Goal: Transaction & Acquisition: Subscribe to service/newsletter

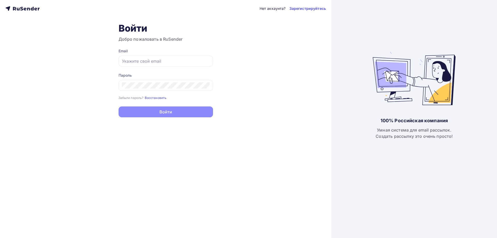
type input "[EMAIL_ADDRESS][DOMAIN_NAME]"
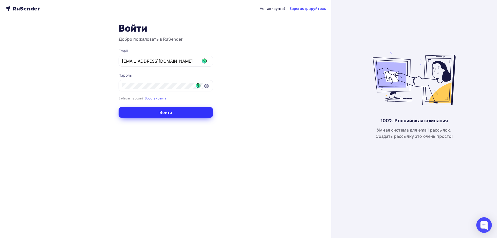
click at [176, 111] on button "Войти" at bounding box center [165, 112] width 94 height 11
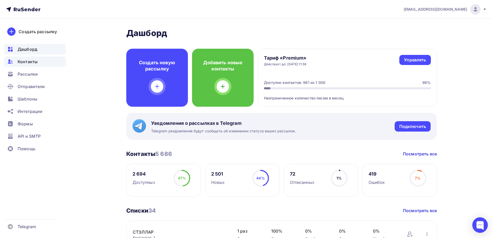
click at [39, 57] on div "Контакты" at bounding box center [35, 61] width 62 height 10
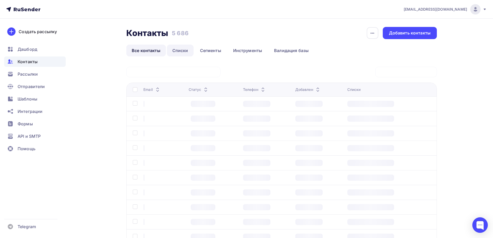
click at [180, 51] on link "Списки" at bounding box center [180, 50] width 27 height 12
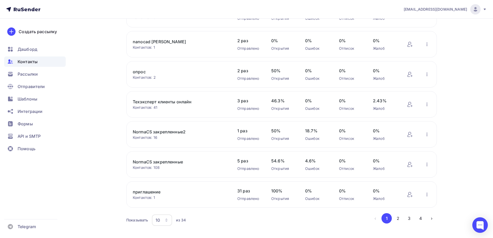
scroll to position [155, 0]
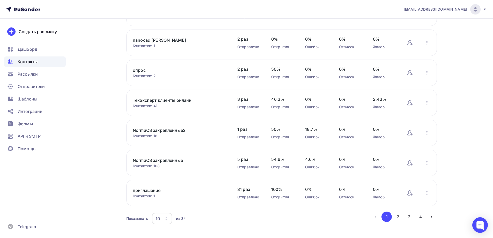
click at [188, 67] on link "опрос" at bounding box center [177, 70] width 88 height 6
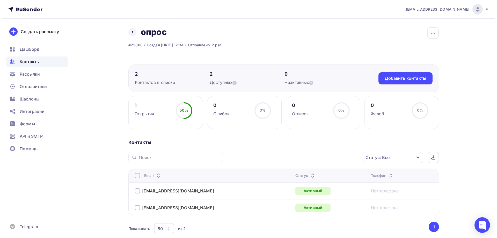
scroll to position [31, 0]
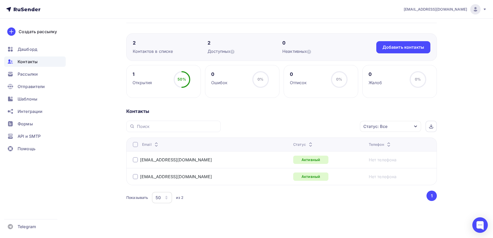
click at [137, 161] on div at bounding box center [135, 159] width 5 height 5
click at [135, 173] on div "[EMAIL_ADDRESS][DOMAIN_NAME]" at bounding box center [197, 176] width 129 height 8
click at [135, 174] on div at bounding box center [135, 176] width 5 height 5
click at [309, 122] on div "Действие Добавить в списки Исключить из списка Удалить Статус: Все Статус Новый…" at bounding box center [330, 126] width 212 height 11
click at [309, 122] on div "Действие" at bounding box center [321, 126] width 68 height 10
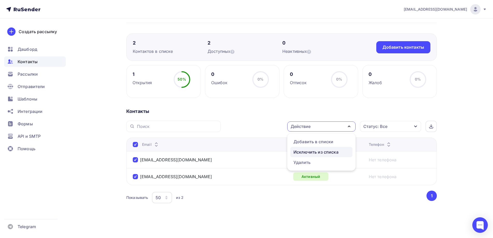
click at [309, 150] on div "Исключить из списка" at bounding box center [315, 152] width 45 height 6
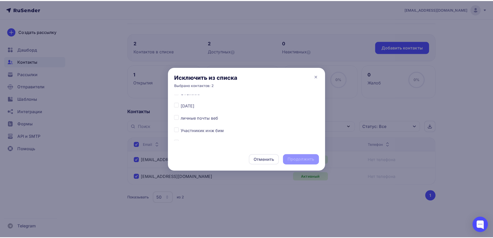
scroll to position [52, 0]
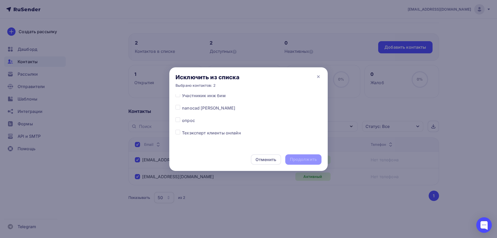
click at [182, 117] on label at bounding box center [182, 117] width 0 height 0
click at [179, 120] on input "checkbox" at bounding box center [177, 119] width 5 height 5
checkbox input "true"
click at [310, 161] on div "Продолжить" at bounding box center [303, 159] width 27 height 6
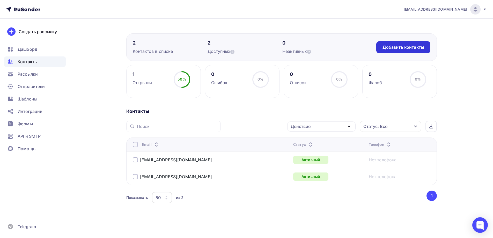
click at [397, 48] on div "Добавить контакты" at bounding box center [403, 47] width 42 height 6
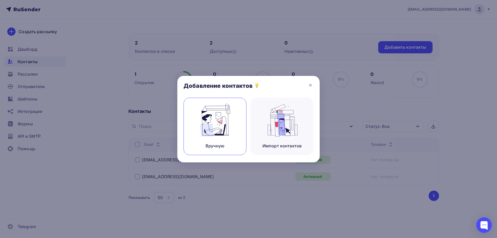
click at [213, 130] on img at bounding box center [215, 120] width 35 height 33
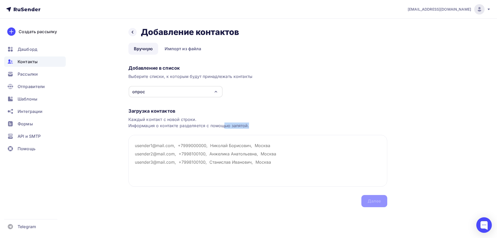
click at [224, 132] on div "Загрузка контактов Каждый контакт с новой строки. Информация о контакте разделя…" at bounding box center [257, 152] width 259 height 109
click at [283, 153] on textarea at bounding box center [257, 161] width 259 height 52
click at [181, 155] on textarea at bounding box center [257, 161] width 259 height 52
paste textarea "[PERSON_NAME][EMAIL_ADDRESS][DOMAIN_NAME] [EMAIL_ADDRESS][DOMAIN_NAME] [EMAIL_A…"
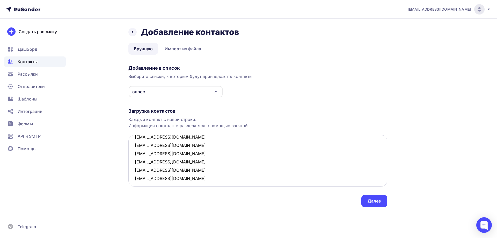
scroll to position [19, 0]
click at [182, 172] on textarea "[PERSON_NAME][EMAIL_ADDRESS][DOMAIN_NAME] [EMAIL_ADDRESS][DOMAIN_NAME] [EMAIL_A…" at bounding box center [257, 161] width 259 height 52
click at [135, 177] on textarea "[PERSON_NAME][EMAIL_ADDRESS][DOMAIN_NAME] [EMAIL_ADDRESS][DOMAIN_NAME] [EMAIL_A…" at bounding box center [257, 161] width 259 height 52
drag, startPoint x: 170, startPoint y: 177, endPoint x: 173, endPoint y: 176, distance: 3.3
click at [170, 177] on textarea "[PERSON_NAME][EMAIL_ADDRESS][DOMAIN_NAME] [EMAIL_ADDRESS][DOMAIN_NAME] [EMAIL_A…" at bounding box center [257, 161] width 259 height 52
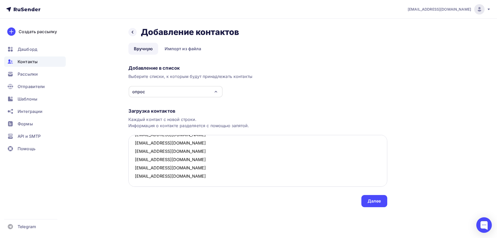
click at [185, 176] on textarea "[PERSON_NAME][EMAIL_ADDRESS][DOMAIN_NAME] [EMAIL_ADDRESS][DOMAIN_NAME] [EMAIL_A…" at bounding box center [257, 161] width 259 height 52
click at [191, 170] on textarea "[PERSON_NAME][EMAIL_ADDRESS][DOMAIN_NAME] [EMAIL_ADDRESS][DOMAIN_NAME] [EMAIL_A…" at bounding box center [257, 161] width 259 height 52
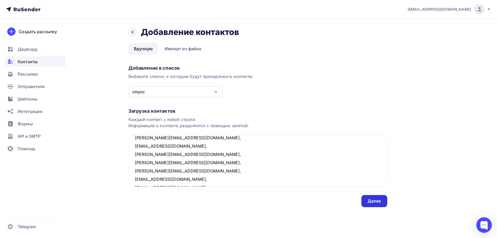
type textarea "[PERSON_NAME][EMAIL_ADDRESS][DOMAIN_NAME], [EMAIL_ADDRESS][DOMAIN_NAME], [PERSO…"
click at [380, 198] on div "Далее" at bounding box center [373, 201] width 13 height 6
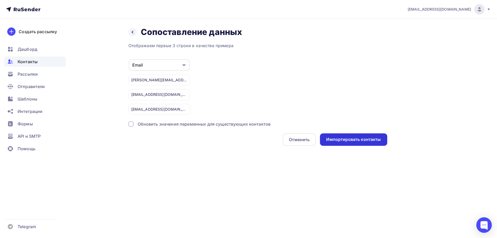
click at [339, 136] on div "Импортировать контакты" at bounding box center [353, 139] width 55 height 6
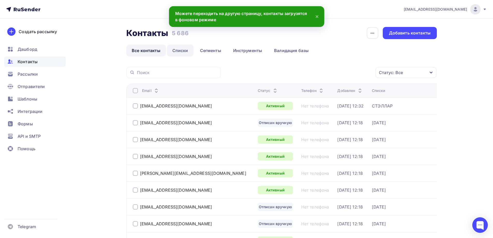
click at [178, 55] on link "Списки" at bounding box center [180, 50] width 27 height 12
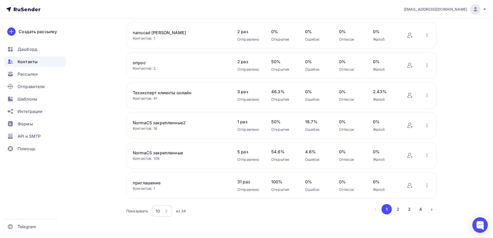
scroll to position [163, 0]
click at [41, 83] on div "Отправители" at bounding box center [35, 86] width 62 height 10
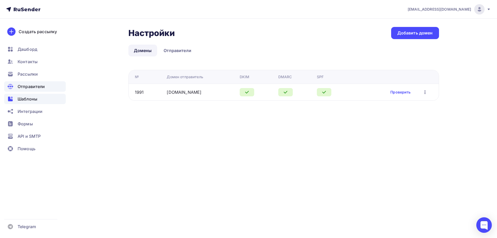
click at [35, 96] on span "Шаблоны" at bounding box center [28, 99] width 20 height 6
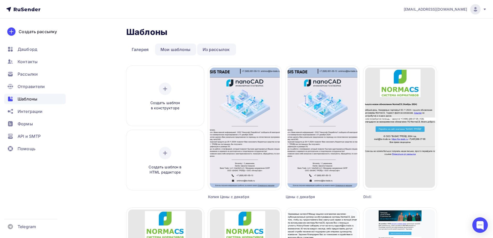
click at [165, 52] on link "Мои шаблоны" at bounding box center [175, 49] width 41 height 12
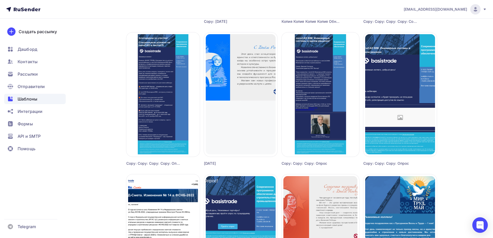
scroll to position [155, 0]
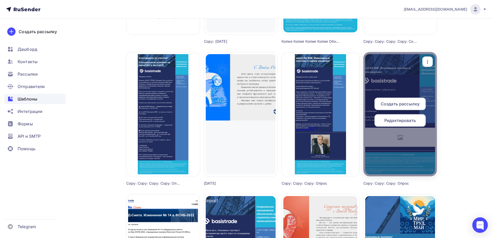
click at [397, 119] on span "Редактировать" at bounding box center [400, 120] width 32 height 6
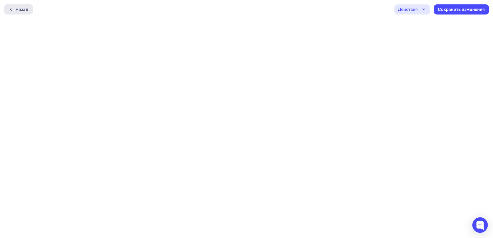
click at [25, 8] on div "Назад" at bounding box center [22, 9] width 13 height 6
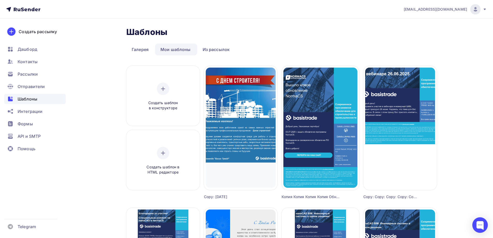
click at [219, 51] on link "Из рассылок" at bounding box center [216, 49] width 38 height 12
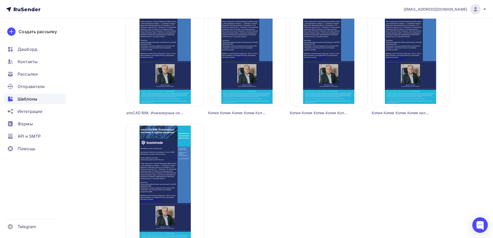
scroll to position [445, 0]
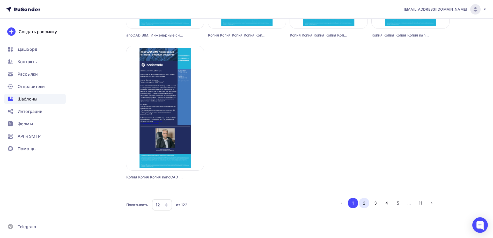
click at [364, 200] on button "2" at bounding box center [364, 203] width 10 height 10
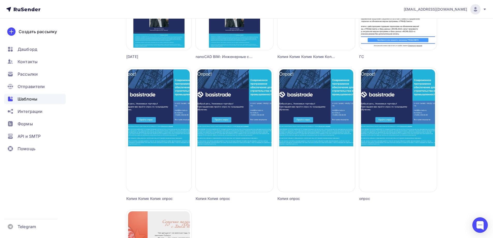
scroll to position [285, 0]
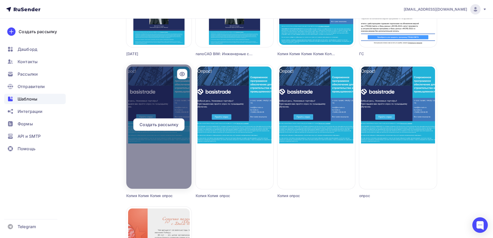
click at [164, 124] on span "Создать рассылку" at bounding box center [158, 124] width 39 height 6
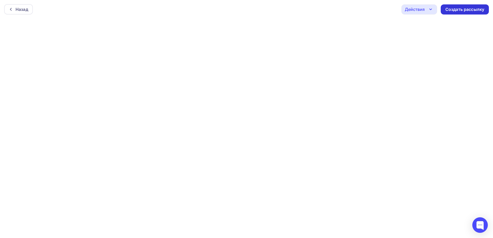
click at [451, 7] on div "Создать рассылку" at bounding box center [464, 9] width 39 height 6
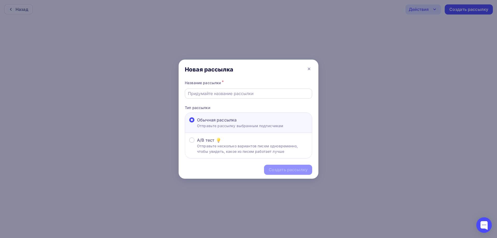
click at [227, 93] on input "text" at bounding box center [248, 93] width 121 height 6
click at [232, 96] on input "jggggggggggggggggggggggggggggggh" at bounding box center [248, 93] width 121 height 6
click at [232, 96] on input "ор" at bounding box center [248, 93] width 121 height 6
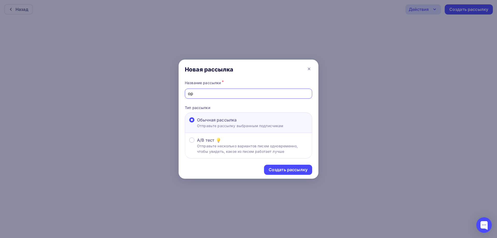
click at [232, 96] on input "ор" at bounding box center [248, 93] width 121 height 6
type input "опрос"
click at [276, 170] on div "Создать рассылку" at bounding box center [288, 170] width 39 height 6
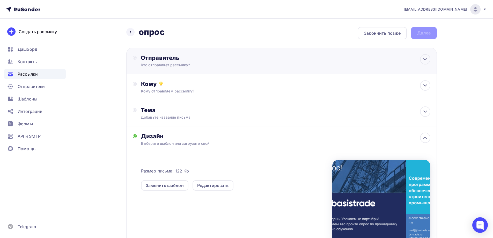
click at [258, 65] on div "Отправитель Кто отправляет рассылку? Email * [EMAIL_ADDRESS][DOMAIN_NAME] [EMAI…" at bounding box center [281, 61] width 310 height 26
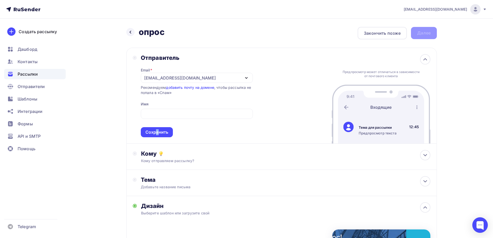
click at [157, 127] on span "Сохранить" at bounding box center [197, 122] width 112 height 31
click at [154, 122] on div at bounding box center [154, 122] width 0 height 0
click at [161, 131] on div "Сохранить" at bounding box center [156, 132] width 23 height 6
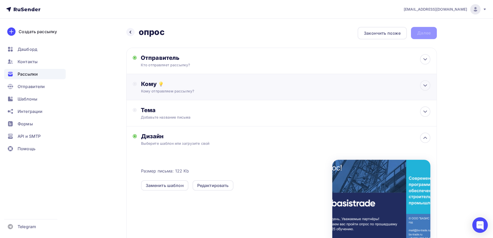
click at [204, 91] on div "Кому отправляем рассылку?" at bounding box center [271, 90] width 261 height 5
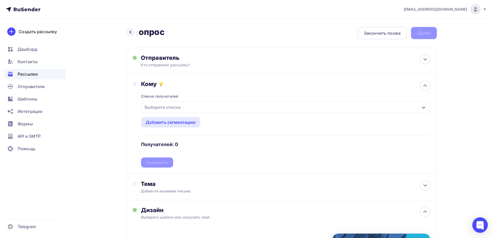
click at [194, 114] on div "Списки получателей Выберите список Все списки id СТЭЛЛАР (1) #26072 [DATE] (38)…" at bounding box center [285, 127] width 289 height 80
click at [196, 111] on div "Выберите список" at bounding box center [285, 107] width 289 height 12
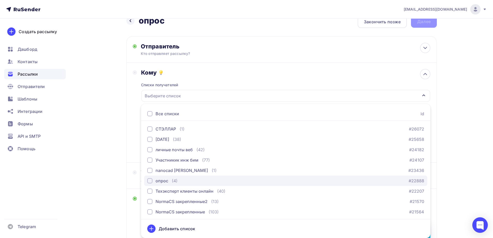
click at [175, 179] on div "(4)" at bounding box center [175, 180] width 6 height 6
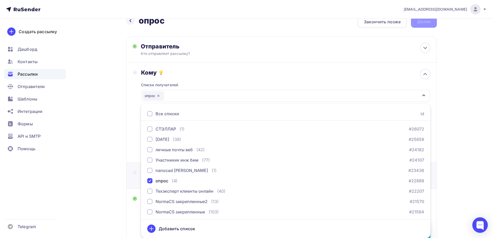
click at [133, 169] on div "Тема Добавьте название письма Тема * Рекомендуем использовать не более 150 симв…" at bounding box center [188, 175] width 110 height 13
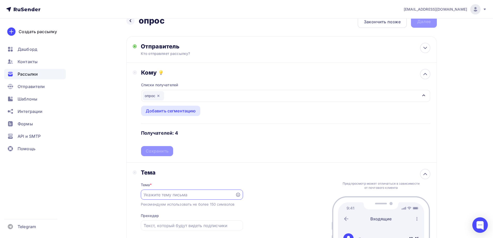
scroll to position [0, 0]
click at [155, 153] on div "Сохранить" at bounding box center [157, 151] width 23 height 6
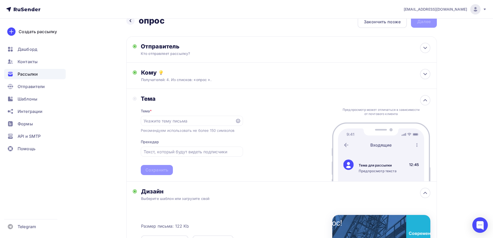
click at [371, 18] on nav "[EMAIL_ADDRESS][DOMAIN_NAME] Аккаунт Тарифы Выйти Создать рассылку [GEOGRAPHIC_…" at bounding box center [246, 9] width 493 height 19
drag, startPoint x: 386, startPoint y: 36, endPoint x: 376, endPoint y: 21, distance: 17.9
click at [384, 36] on div "Назад опрос опрос Закончить позже Далее Отправитель Кто отправляет рассылку? Em…" at bounding box center [281, 175] width 310 height 319
click at [376, 21] on div "Закончить позже" at bounding box center [382, 22] width 37 height 6
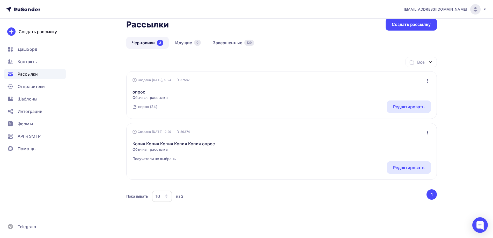
scroll to position [33, 0]
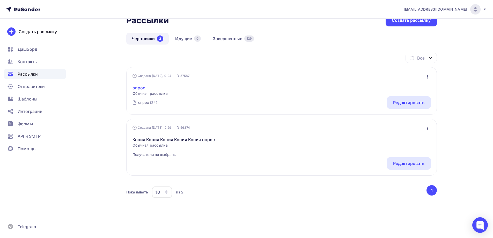
click at [143, 90] on link "опрос" at bounding box center [149, 88] width 35 height 6
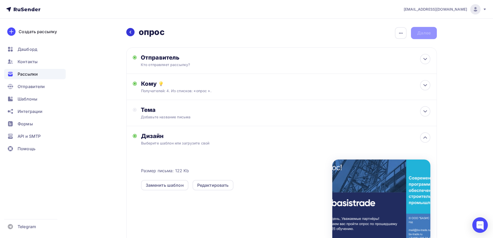
click at [132, 33] on div at bounding box center [130, 32] width 8 height 8
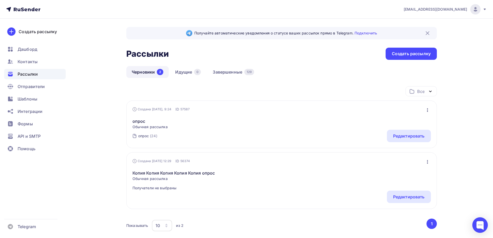
click at [428, 163] on icon "button" at bounding box center [427, 162] width 6 height 6
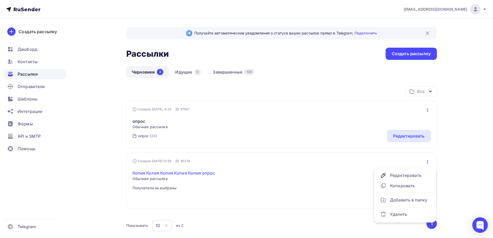
click at [158, 173] on link "Копия Копия Копия Копия Копия опрос" at bounding box center [173, 173] width 83 height 6
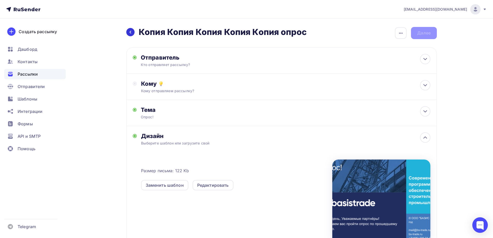
click at [133, 35] on div at bounding box center [130, 32] width 8 height 8
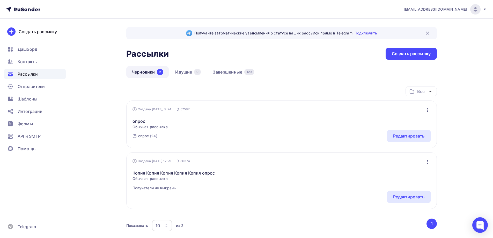
click at [428, 162] on icon "button" at bounding box center [427, 162] width 6 height 6
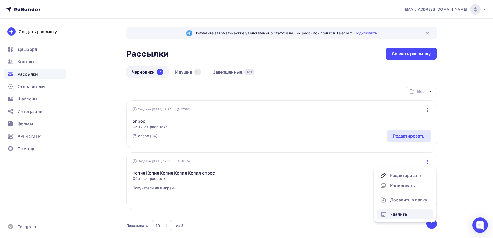
click at [402, 212] on div "Удалить" at bounding box center [405, 214] width 50 height 6
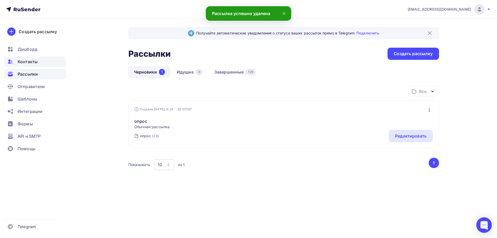
click at [37, 62] on span "Контакты" at bounding box center [28, 61] width 20 height 6
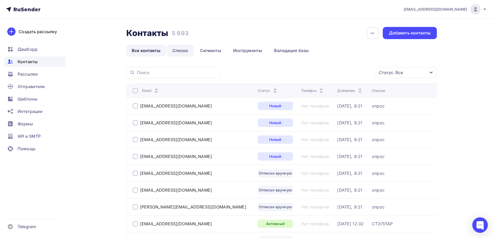
click at [184, 47] on link "Списки" at bounding box center [180, 50] width 27 height 12
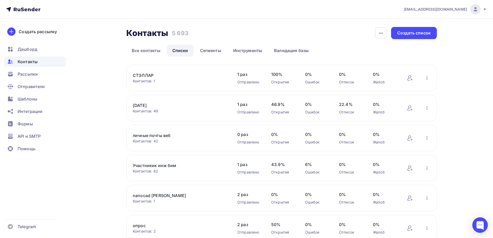
click at [142, 223] on link "опрос" at bounding box center [177, 225] width 88 height 6
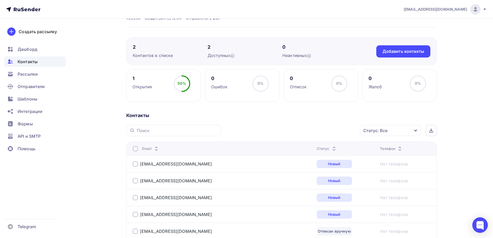
scroll to position [106, 0]
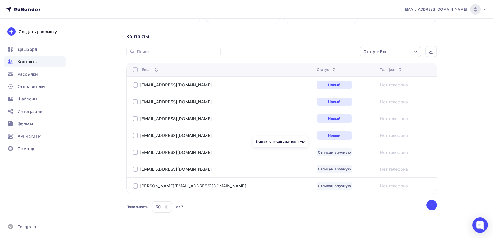
click at [317, 150] on div "Отписан вручную" at bounding box center [334, 152] width 35 height 8
click at [138, 152] on div "[EMAIL_ADDRESS][DOMAIN_NAME]" at bounding box center [172, 152] width 79 height 5
click at [134, 152] on div at bounding box center [135, 152] width 5 height 5
click at [308, 47] on div "Действие" at bounding box center [321, 52] width 68 height 10
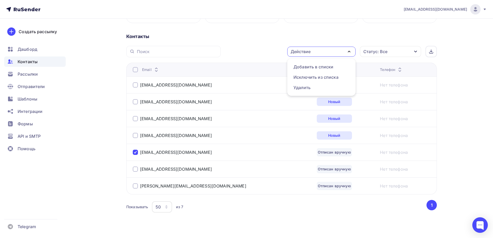
click at [134, 170] on div at bounding box center [135, 168] width 5 height 5
click at [136, 183] on div at bounding box center [135, 185] width 5 height 5
click at [311, 43] on div "Контакты Действие Добавить в списки Исключить из списка Удалить Статус: Все Ста…" at bounding box center [281, 129] width 310 height 193
click at [311, 51] on div "Действие" at bounding box center [321, 52] width 68 height 10
click at [317, 87] on div "Удалить" at bounding box center [321, 87] width 56 height 6
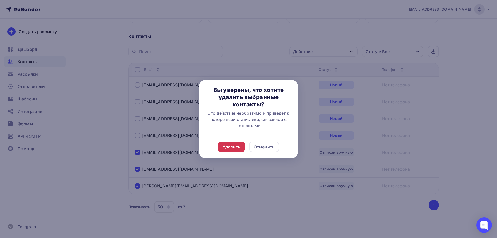
click at [231, 148] on div "Удалить" at bounding box center [231, 147] width 18 height 6
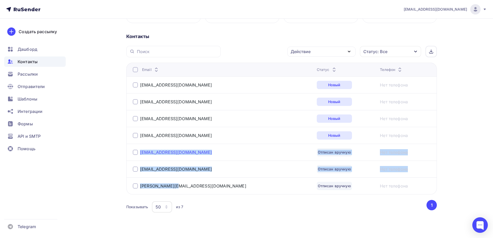
drag, startPoint x: 184, startPoint y: 187, endPoint x: 140, endPoint y: 152, distance: 56.0
click at [140, 152] on tbody "[EMAIL_ADDRESS][DOMAIN_NAME] Новый Нет телефона [EMAIL_ADDRESS][DOMAIN_NAME] Но…" at bounding box center [281, 135] width 310 height 118
click at [183, 154] on div "[EMAIL_ADDRESS][DOMAIN_NAME]" at bounding box center [197, 152] width 129 height 8
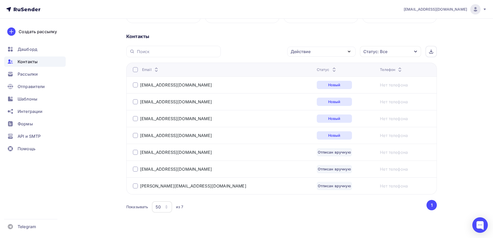
click at [299, 47] on div "Действие" at bounding box center [321, 52] width 68 height 10
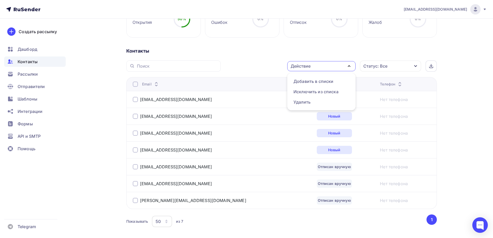
scroll to position [80, 0]
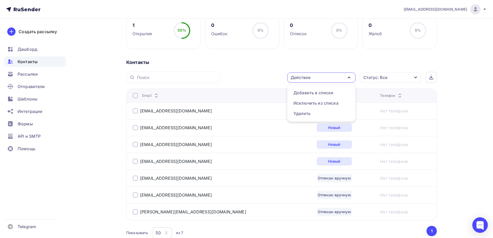
click at [296, 62] on div "Контакты" at bounding box center [281, 62] width 310 height 6
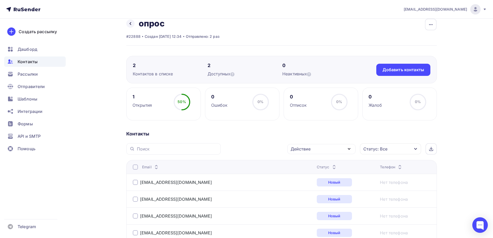
scroll to position [2, 0]
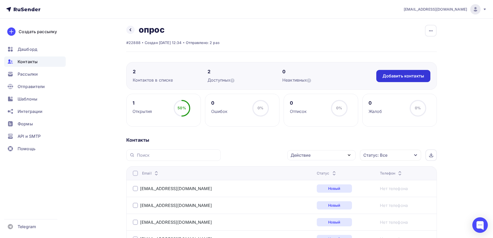
click at [382, 72] on div "Добавить контакты" at bounding box center [403, 76] width 54 height 12
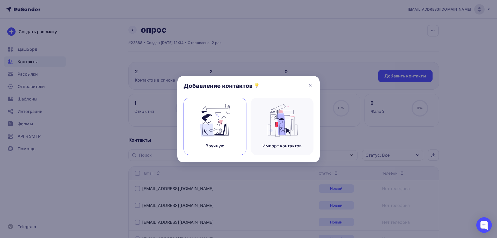
click at [195, 118] on div "Вручную" at bounding box center [214, 126] width 63 height 57
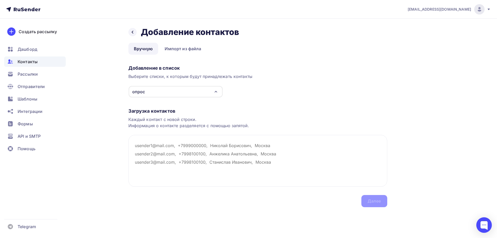
click at [155, 132] on div "Загрузка контактов Каждый контакт с новой строки. Информация о контакте разделя…" at bounding box center [257, 152] width 259 height 109
click at [167, 139] on textarea at bounding box center [257, 161] width 259 height 52
paste textarea "[EMAIL_ADDRESS][DOMAIN_NAME]"
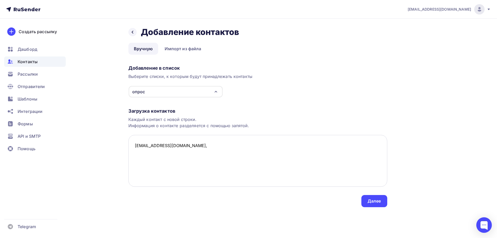
drag, startPoint x: 269, startPoint y: 161, endPoint x: 254, endPoint y: 164, distance: 15.2
click at [268, 161] on textarea "[EMAIL_ADDRESS][DOMAIN_NAME]," at bounding box center [257, 161] width 259 height 52
paste textarea "[EMAIL_ADDRESS][DOMAIN_NAME]"
click at [316, 153] on textarea "[EMAIL_ADDRESS][DOMAIN_NAME], [EMAIL_ADDRESS][DOMAIN_NAME]," at bounding box center [257, 161] width 259 height 52
drag, startPoint x: 198, startPoint y: 158, endPoint x: 182, endPoint y: 163, distance: 16.9
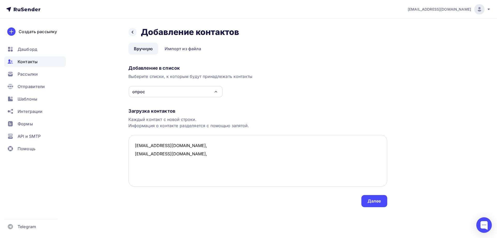
click at [198, 158] on textarea "[EMAIL_ADDRESS][DOMAIN_NAME], [EMAIL_ADDRESS][DOMAIN_NAME]," at bounding box center [257, 161] width 259 height 52
click at [180, 164] on textarea "[EMAIL_ADDRESS][DOMAIN_NAME], [EMAIL_ADDRESS][DOMAIN_NAME]," at bounding box center [257, 161] width 259 height 52
paste textarea "[PERSON_NAME][EMAIL_ADDRESS][DOMAIN_NAME]"
type textarea "[EMAIL_ADDRESS][DOMAIN_NAME], [EMAIL_ADDRESS][DOMAIN_NAME], [PERSON_NAME][EMAIL…"
click at [375, 196] on div "Далее" at bounding box center [374, 201] width 26 height 12
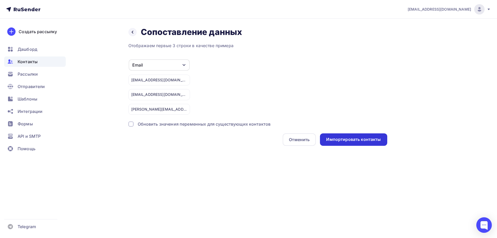
click at [364, 139] on div "Импортировать контакты" at bounding box center [353, 139] width 55 height 6
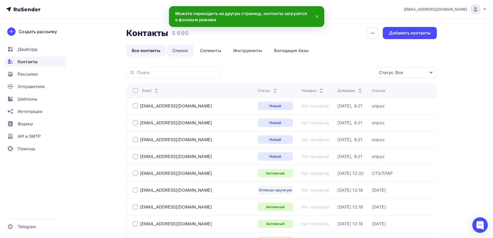
click at [181, 49] on link "Списки" at bounding box center [180, 50] width 27 height 12
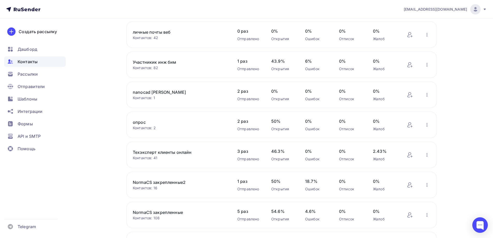
scroll to position [103, 0]
click at [143, 123] on link "опрос" at bounding box center [177, 122] width 88 height 6
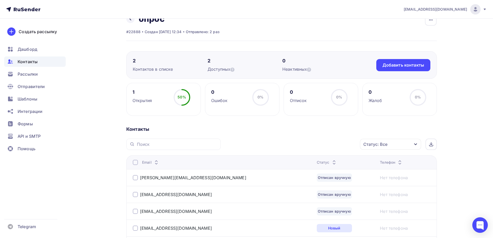
scroll to position [12, 0]
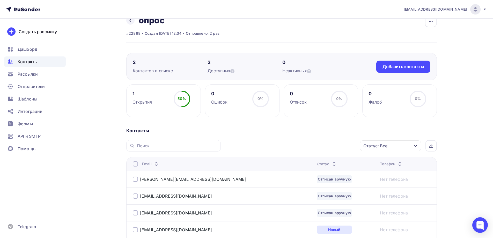
click at [49, 59] on div "Контакты" at bounding box center [35, 61] width 62 height 10
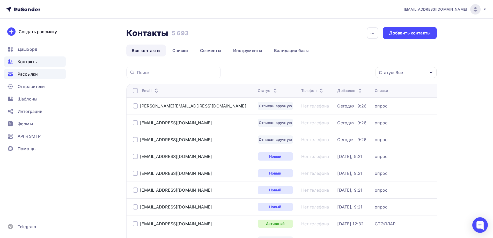
click at [46, 69] on div "Рассылки" at bounding box center [35, 74] width 62 height 10
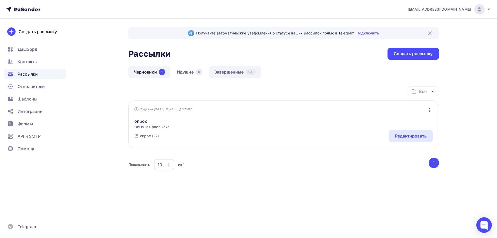
click at [228, 71] on link "Завершенные 129" at bounding box center [235, 72] width 52 height 12
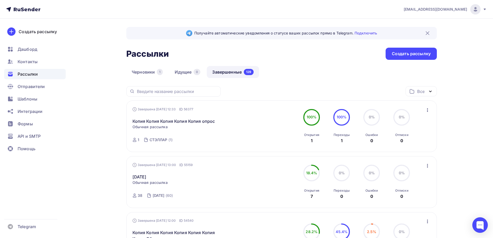
click at [286, 79] on div "Черновики 1 Идущие 0 Завершенные 129" at bounding box center [281, 76] width 310 height 20
click at [199, 121] on link "Копия Копия Копия Копия Копия опрос" at bounding box center [173, 121] width 83 height 6
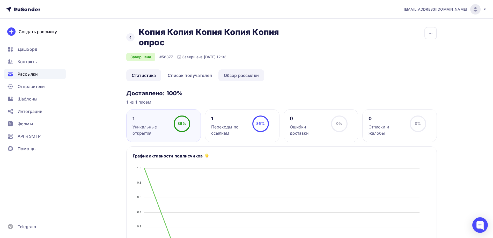
click at [220, 72] on link "Обзор рассылки" at bounding box center [241, 75] width 46 height 12
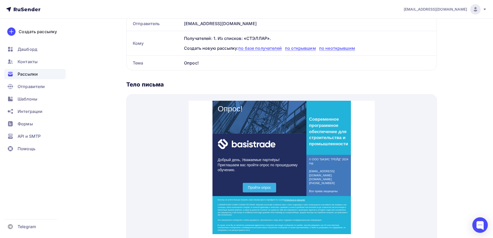
scroll to position [103, 0]
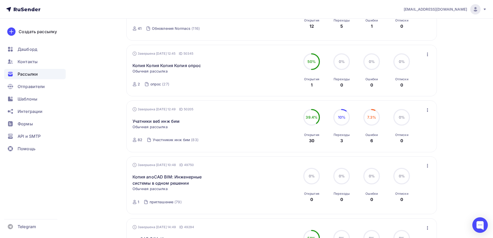
scroll to position [310, 0]
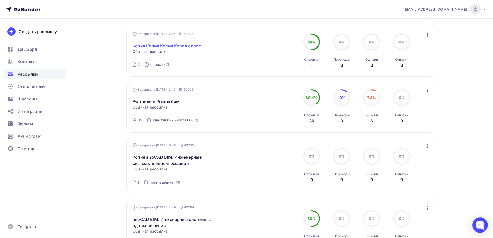
click at [182, 48] on link "Копия Копия Копия Копия опрос" at bounding box center [166, 46] width 69 height 6
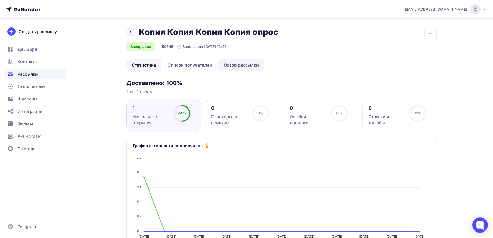
click at [239, 59] on link "Обзор рассылки" at bounding box center [241, 65] width 46 height 12
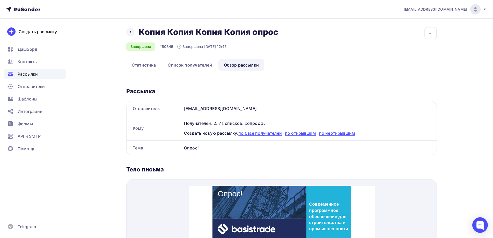
click at [188, 148] on div "Опрос!" at bounding box center [309, 147] width 255 height 14
copy div "Опрос! Название рассылки Отправитель Имя Кому Тема Прехедер"
click at [142, 70] on link "Статистика" at bounding box center [143, 65] width 35 height 12
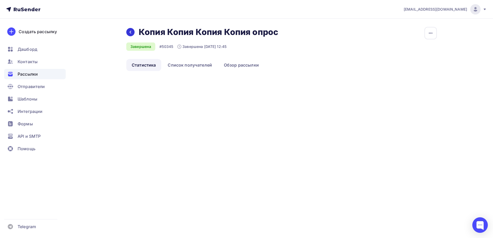
click at [132, 33] on icon at bounding box center [130, 32] width 4 height 4
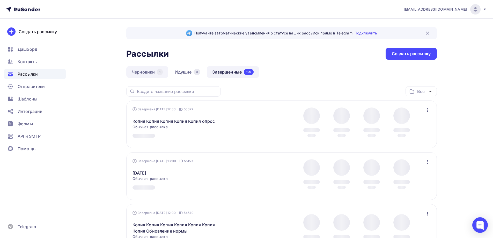
click at [150, 70] on link "Черновики 1" at bounding box center [147, 72] width 42 height 12
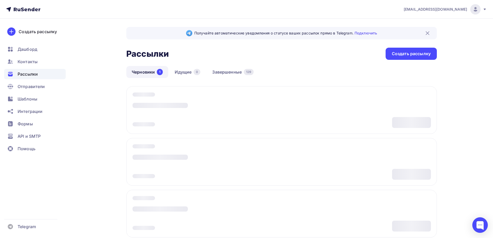
click at [150, 70] on link "Черновики 1" at bounding box center [147, 72] width 42 height 12
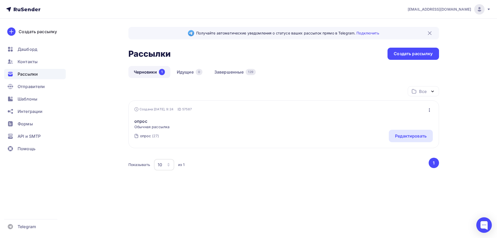
click at [142, 124] on span "Обычная рассылка" at bounding box center [151, 126] width 35 height 5
click at [142, 122] on link "опрос" at bounding box center [151, 121] width 35 height 6
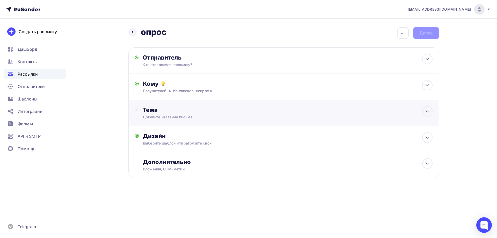
click at [152, 120] on div "Тема Добавьте название письма Тема * Рекомендуем использовать не более 150 симв…" at bounding box center [283, 113] width 310 height 26
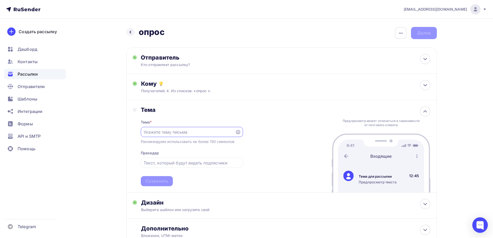
paste input "Опрос!"
type input "Опрос!"
click at [164, 180] on div "Сохранить" at bounding box center [156, 181] width 23 height 6
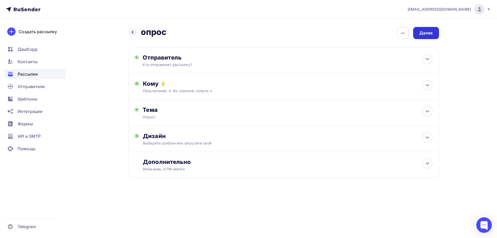
click at [425, 36] on div "Далее" at bounding box center [426, 33] width 26 height 12
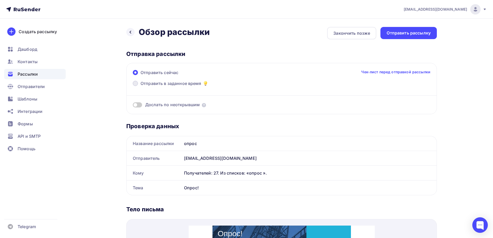
click at [176, 83] on span "Отправить в заданное время" at bounding box center [170, 83] width 61 height 6
click at [140, 86] on input "Отправить в заданное время" at bounding box center [140, 86] width 0 height 0
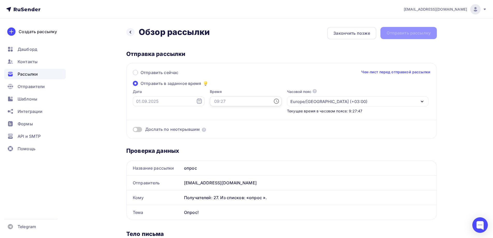
click at [210, 104] on input "text" at bounding box center [246, 101] width 72 height 10
click at [218, 157] on li "09" at bounding box center [217, 159] width 27 height 8
click at [247, 128] on li "30" at bounding box center [246, 126] width 27 height 8
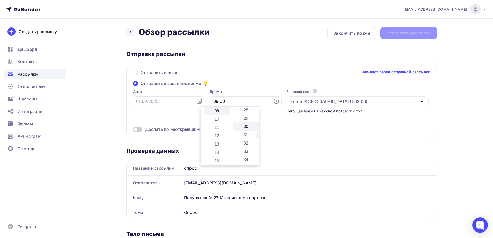
type input "09:30"
click at [166, 98] on input "text" at bounding box center [169, 101] width 72 height 10
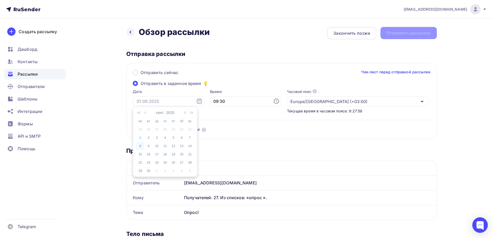
click at [139, 142] on td "8" at bounding box center [140, 146] width 8 height 8
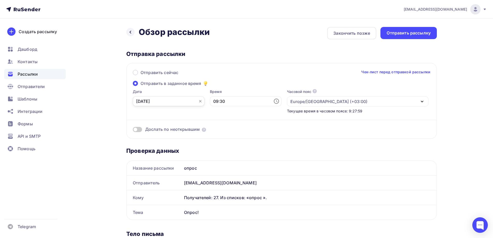
click at [156, 99] on input "[DATE]" at bounding box center [169, 101] width 72 height 10
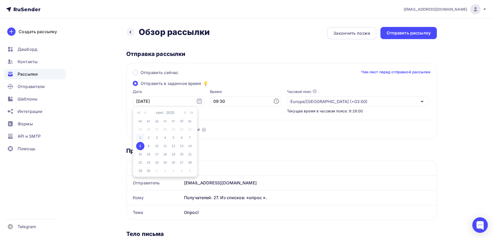
click at [143, 142] on td "1" at bounding box center [140, 137] width 8 height 8
type input "[DATE]"
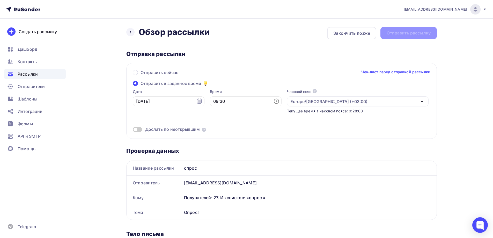
click at [215, 131] on span at bounding box center [235, 129] width 66 height 6
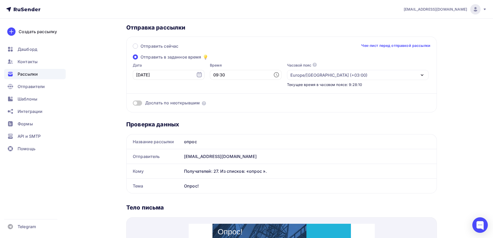
scroll to position [0, 0]
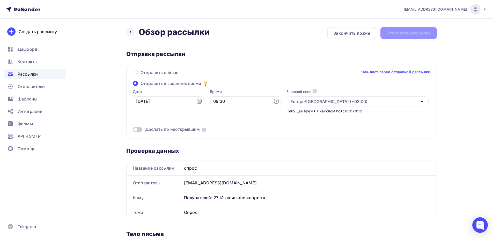
click at [402, 33] on div "Назад Обзор рассылки Обзор рассылки Закончить позже Отправить рассылку" at bounding box center [281, 33] width 310 height 12
click at [403, 35] on div "Назад Обзор рассылки Обзор рассылки Закончить позже Отправить рассылку" at bounding box center [281, 33] width 310 height 12
click at [216, 102] on input "09:30" at bounding box center [246, 101] width 72 height 10
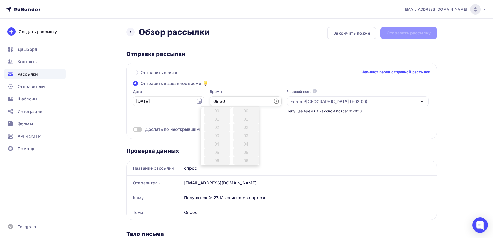
scroll to position [248, 0]
click at [214, 120] on li "10" at bounding box center [217, 119] width 27 height 8
type input "10:30"
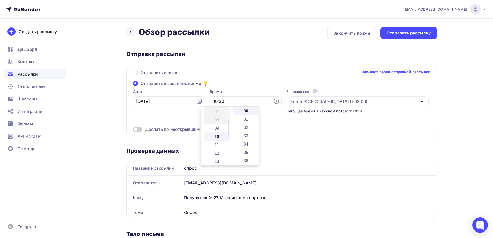
scroll to position [57, 0]
click at [148, 74] on span "Отправить сейчас" at bounding box center [159, 72] width 38 height 6
click at [140, 76] on input "Отправить сейчас" at bounding box center [140, 76] width 0 height 0
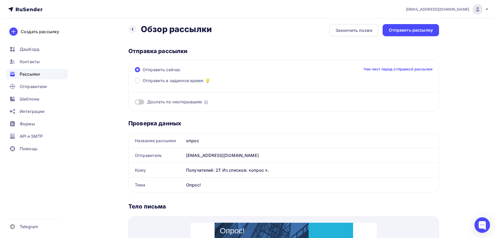
scroll to position [0, 0]
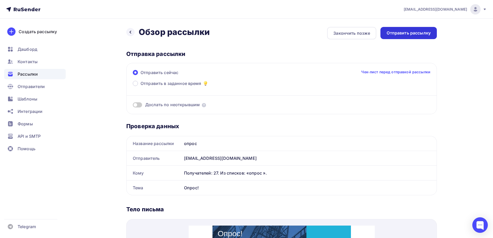
click at [424, 27] on div "Отправить рассылку" at bounding box center [408, 33] width 56 height 12
